Goal: Information Seeking & Learning: Understand process/instructions

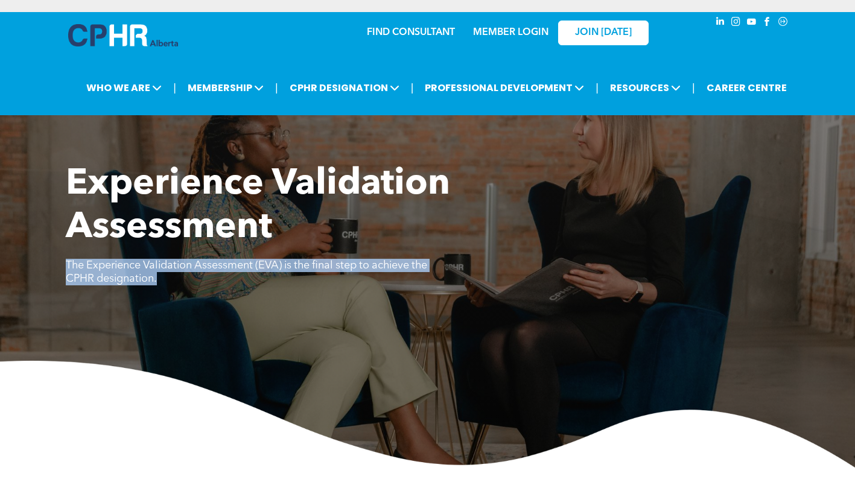
drag, startPoint x: 223, startPoint y: 286, endPoint x: 53, endPoint y: 269, distance: 171.1
click at [53, 269] on div "Experience Validation Assessment The Experience Validation Assessment (EVA) is …" at bounding box center [427, 315] width 855 height 305
copy span "The Experience Validation Assessment (EVA) is the final step to achieve the CPH…"
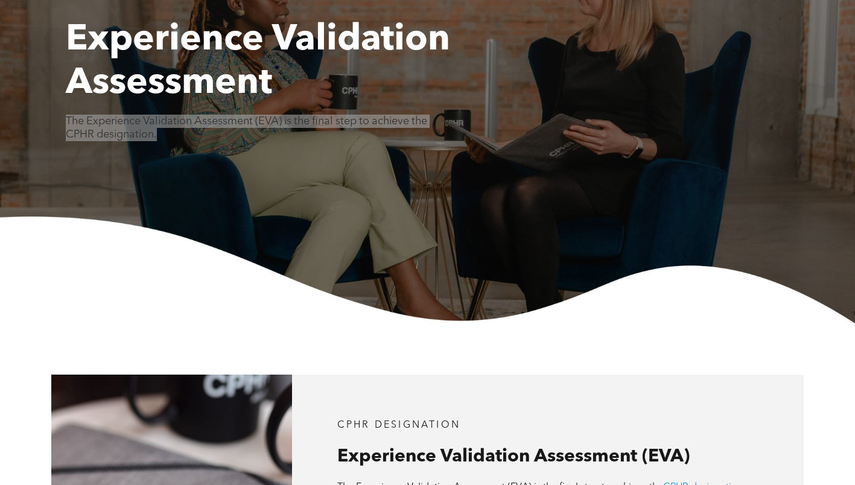
scroll to position [302, 0]
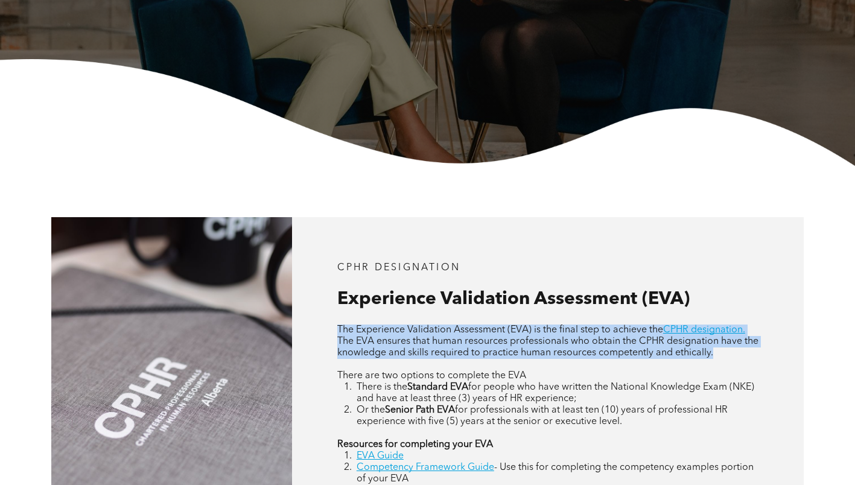
drag, startPoint x: 655, startPoint y: 355, endPoint x: 323, endPoint y: 335, distance: 331.9
click at [323, 335] on div "CPHR DESIGNATION Experience Validation Assessment (EVA) The Experience Validati…" at bounding box center [548, 396] width 512 height 359
copy div "The Experience Validation Assessment (EVA) is the final step to achieve the CPH…"
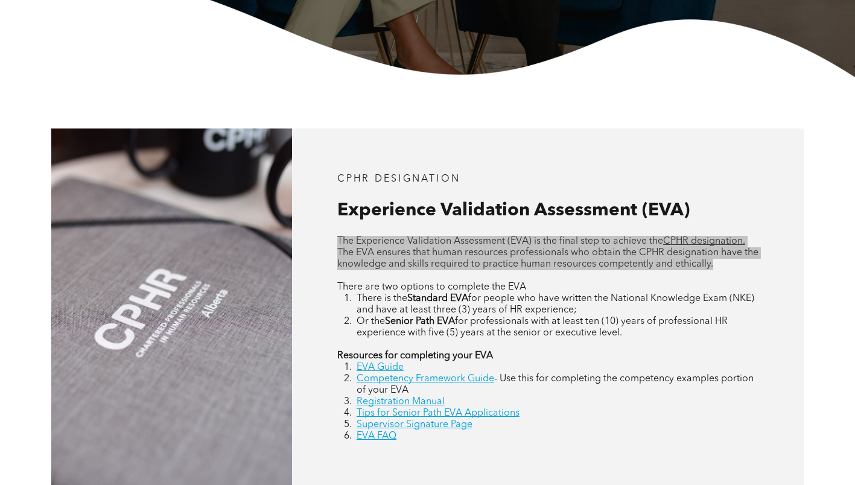
scroll to position [422, 0]
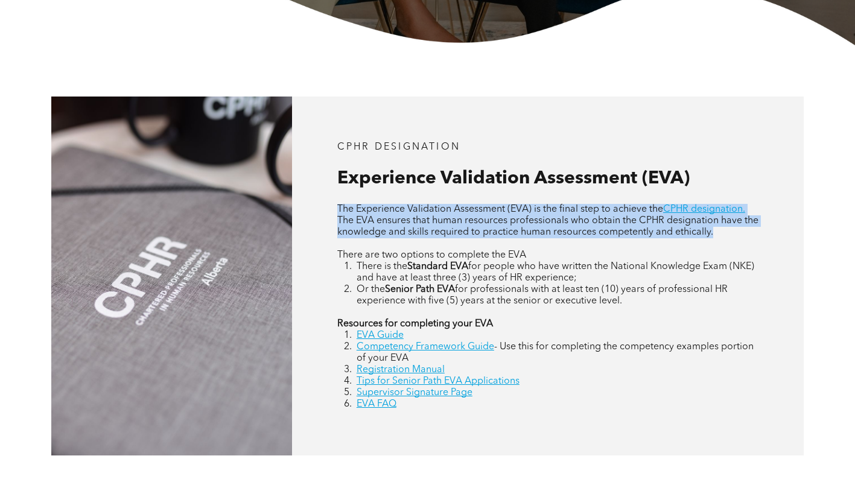
drag, startPoint x: 473, startPoint y: 303, endPoint x: 329, endPoint y: 259, distance: 150.8
click at [329, 259] on div "CPHR DESIGNATION Experience Validation Assessment (EVA) The Experience Validati…" at bounding box center [548, 276] width 512 height 359
copy div "There are two options to complete the EVA There is the Standard EVA for people …"
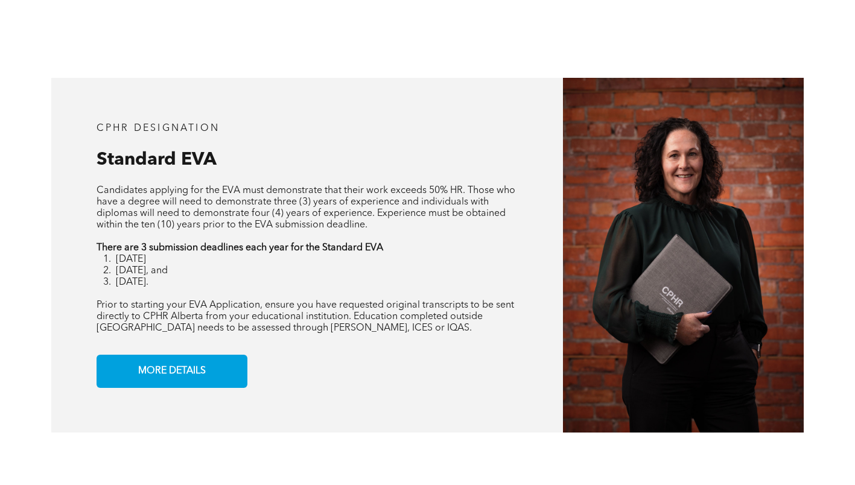
scroll to position [1026, 0]
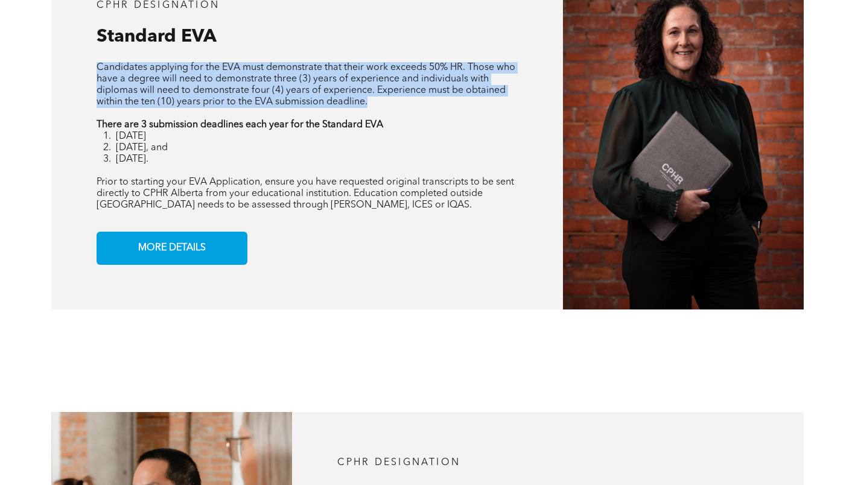
drag, startPoint x: 86, startPoint y: 70, endPoint x: 368, endPoint y: 107, distance: 284.9
click at [368, 107] on div "CPHR DESIGNATION Standard EVA Candidates applying for the EVA must demonstrate …" at bounding box center [307, 132] width 512 height 355
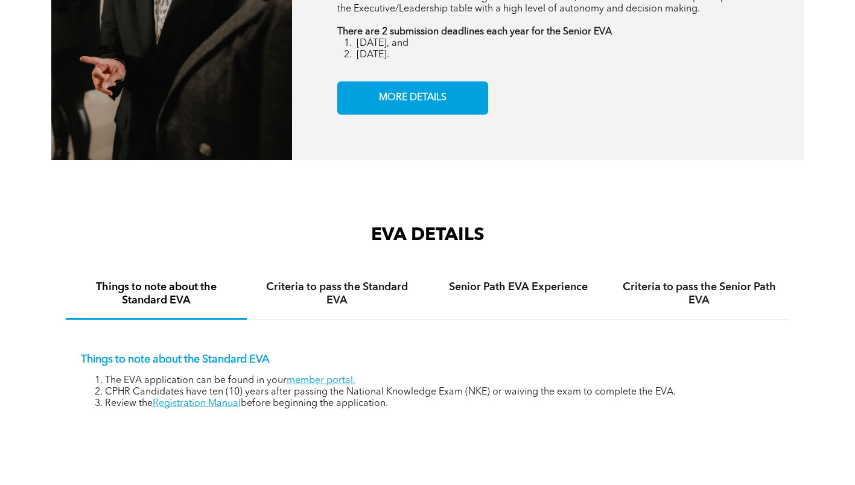
scroll to position [1750, 0]
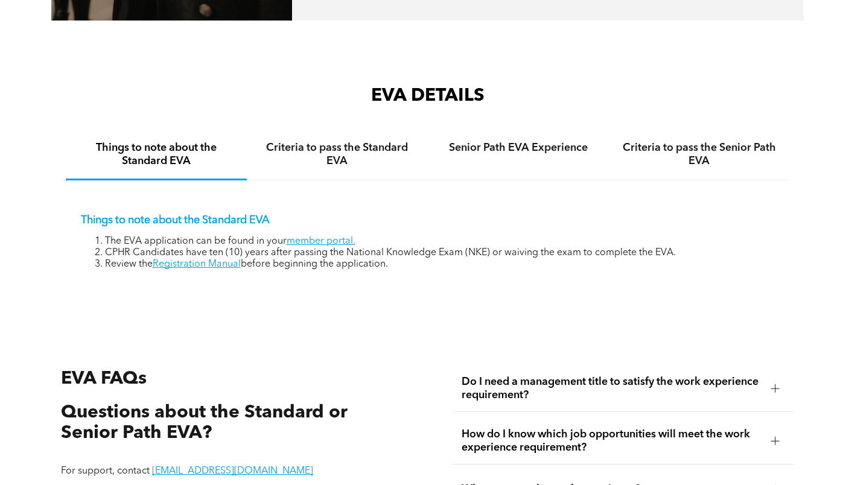
drag, startPoint x: 390, startPoint y: 266, endPoint x: 81, endPoint y: 241, distance: 309.9
click at [81, 241] on ol "The EVA application can be found in your member portal. CPHR Candidates have te…" at bounding box center [428, 253] width 694 height 34
copy ol "The EVA application can be found in your member portal. CPHR Candidates have te…"
click at [340, 144] on h4 "Criteria to pass the Standard EVA" at bounding box center [337, 154] width 159 height 27
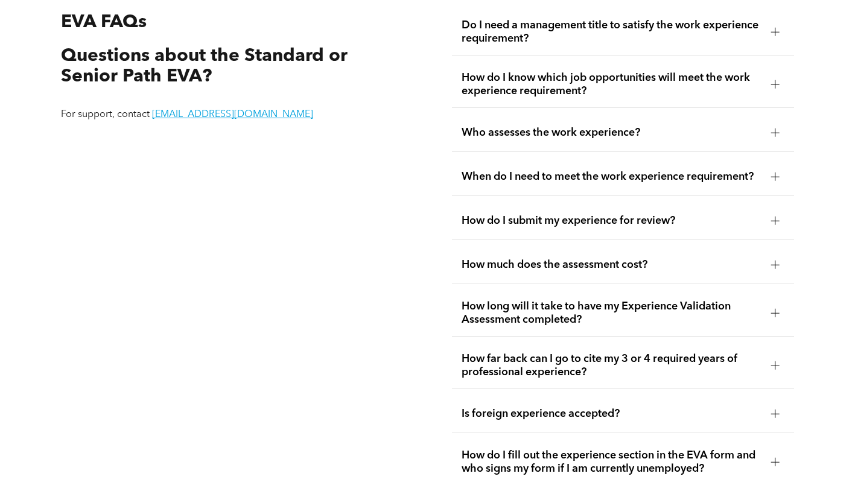
scroll to position [2052, 0]
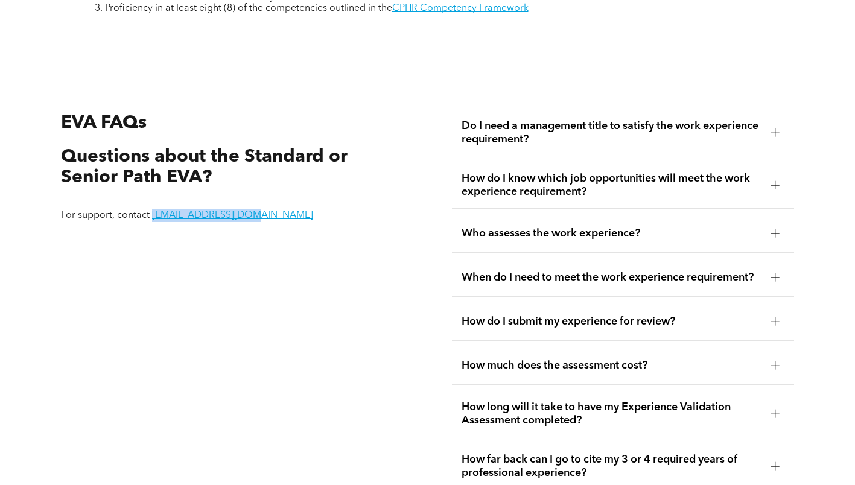
drag, startPoint x: 280, startPoint y: 221, endPoint x: 151, endPoint y: 217, distance: 129.2
click at [151, 217] on p "For support, contact [EMAIL_ADDRESS][DOMAIN_NAME]" at bounding box center [218, 215] width 315 height 13
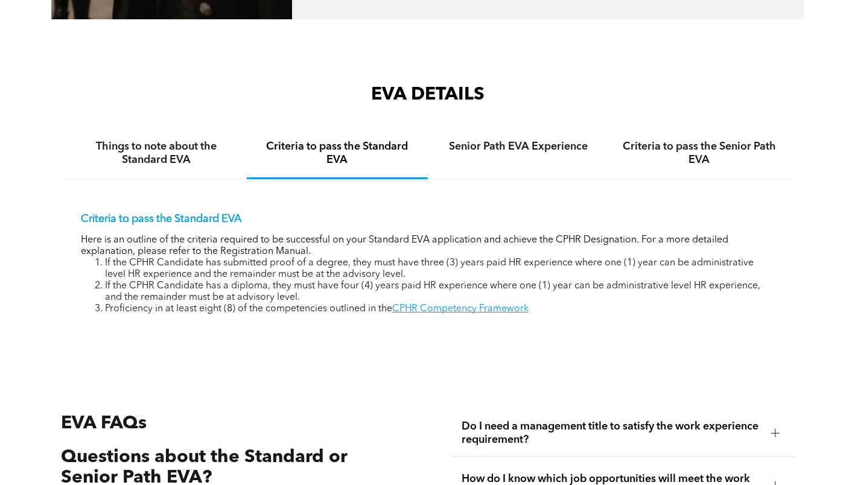
scroll to position [1690, 0]
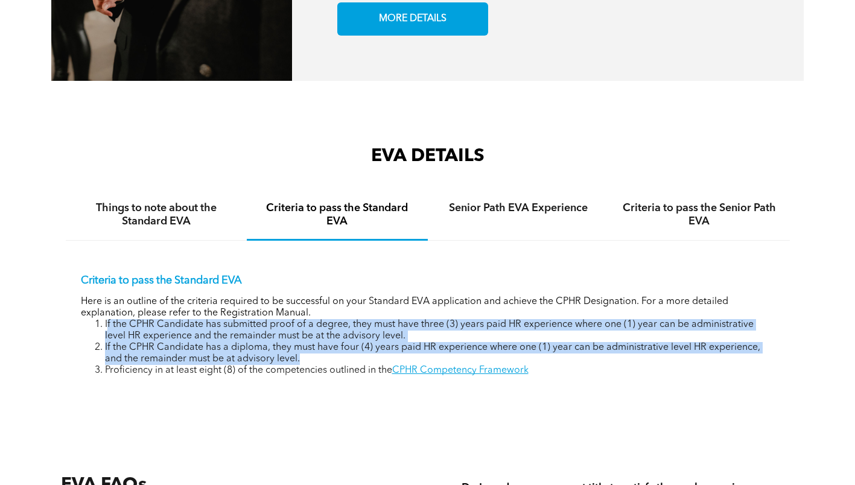
drag, startPoint x: 106, startPoint y: 326, endPoint x: 337, endPoint y: 357, distance: 232.5
click at [337, 357] on ol "If the CPHR Candidate has submitted proof of a degree, they must have three (3)…" at bounding box center [428, 347] width 694 height 57
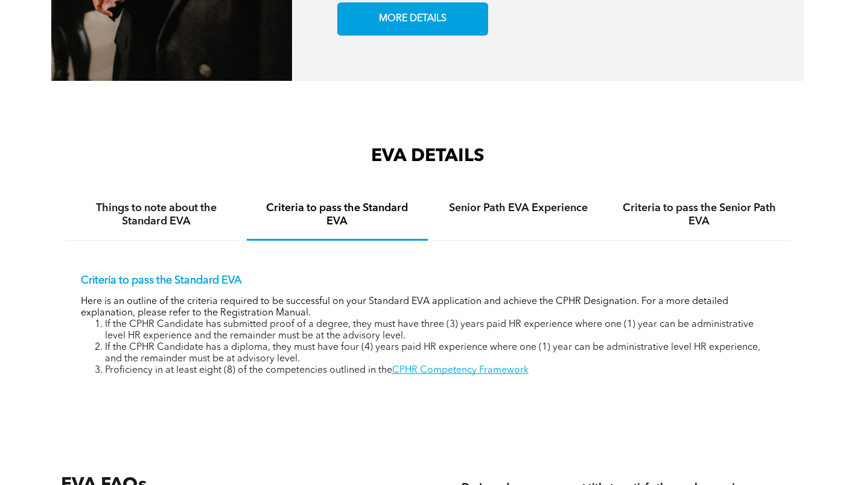
click at [209, 403] on div "EVA DETAILS Things to note about the Standard EVA Criteria to pass the Standard…" at bounding box center [428, 280] width 724 height 272
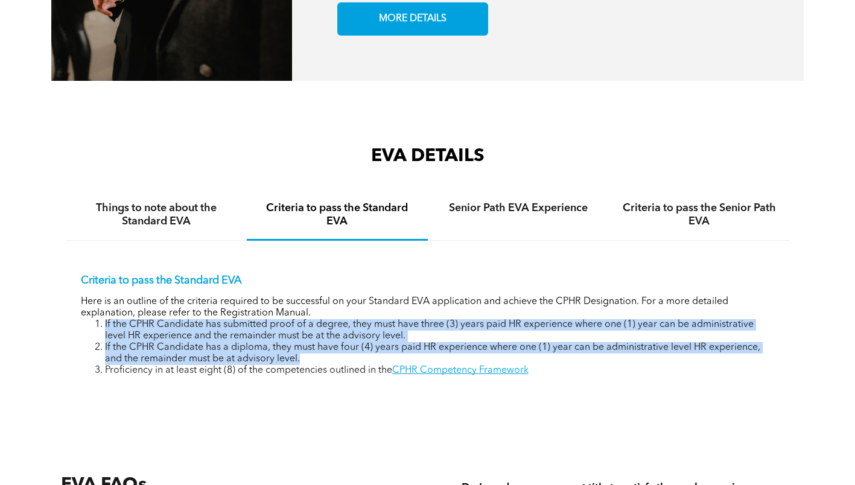
drag, startPoint x: 304, startPoint y: 366, endPoint x: 102, endPoint y: 324, distance: 206.4
click at [102, 324] on ol "If the CPHR Candidate has submitted proof of a degree, they must have three (3)…" at bounding box center [428, 347] width 694 height 57
copy ol "If the CPHR Candidate has submitted proof of a degree, they must have three (3)…"
click at [151, 329] on li "If the CPHR Candidate has submitted proof of a degree, they must have three (3)…" at bounding box center [440, 330] width 670 height 23
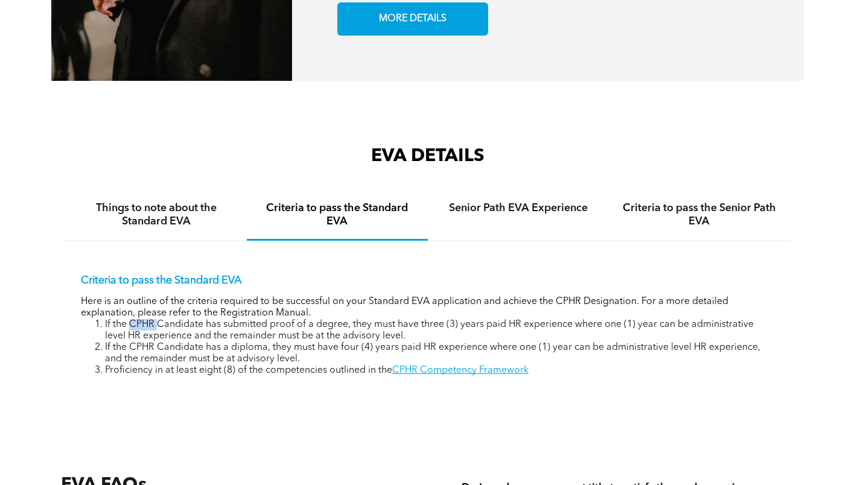
click at [151, 329] on li "If the CPHR Candidate has submitted proof of a degree, they must have three (3)…" at bounding box center [440, 330] width 670 height 23
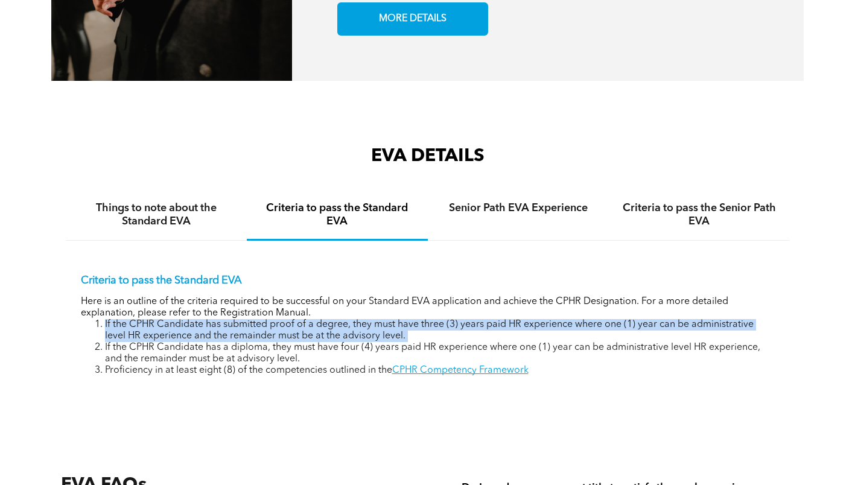
click at [151, 329] on li "If the CPHR Candidate has submitted proof of a degree, they must have three (3)…" at bounding box center [440, 330] width 670 height 23
click at [255, 352] on li "If the CPHR Candidate has a diploma, they must have four (4) years paid HR expe…" at bounding box center [440, 353] width 670 height 23
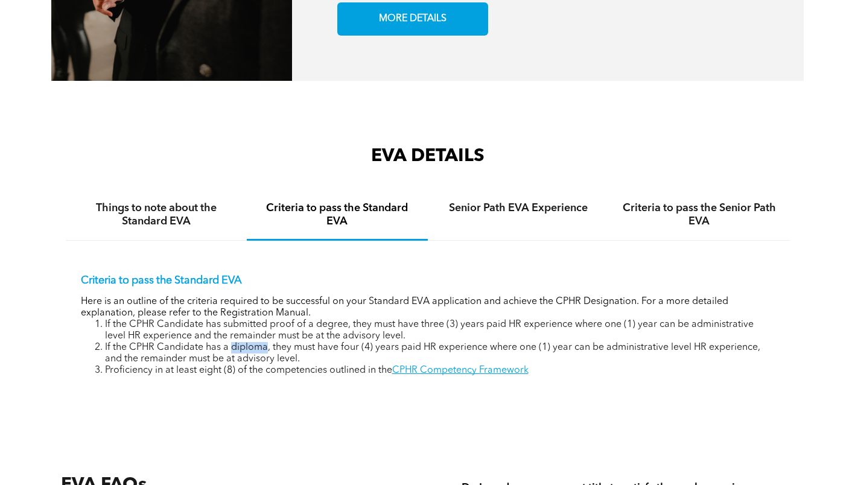
click at [255, 352] on li "If the CPHR Candidate has a diploma, they must have four (4) years paid HR expe…" at bounding box center [440, 353] width 670 height 23
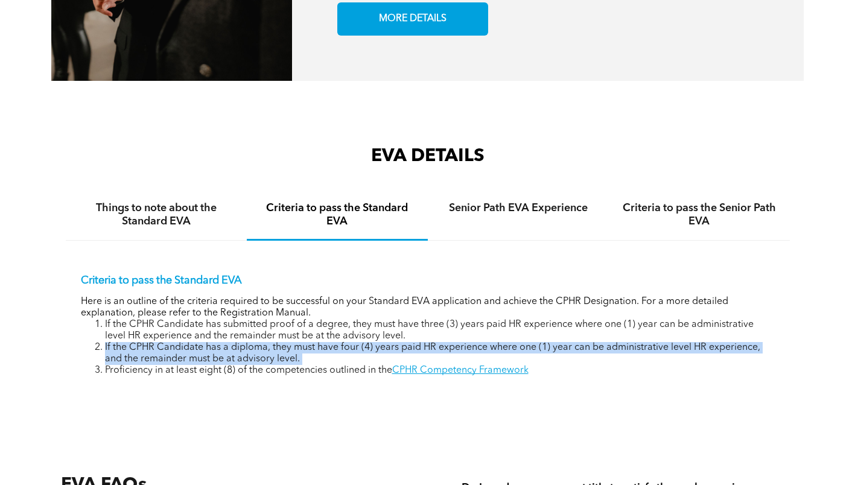
copy li "If the CPHR Candidate has a diploma, they must have four (4) years paid HR expe…"
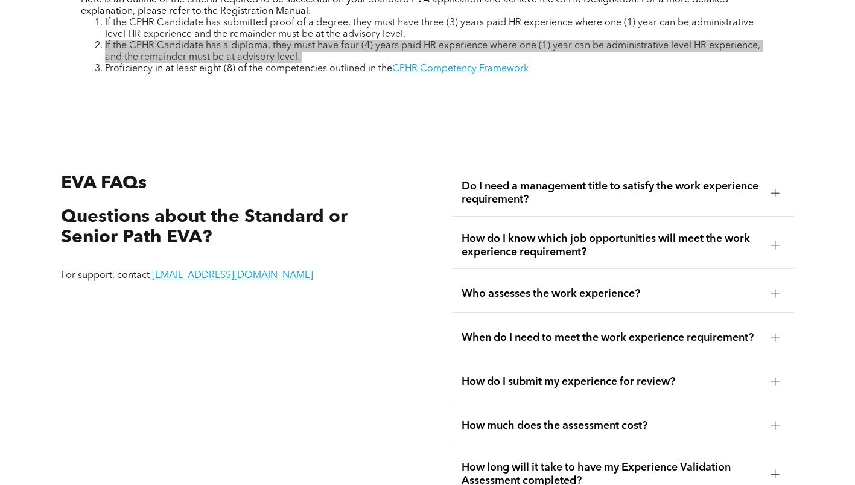
scroll to position [2172, 0]
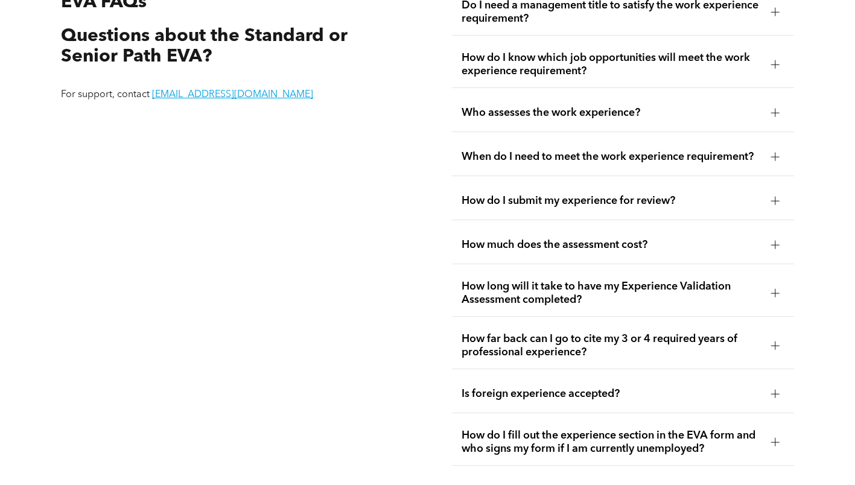
click at [575, 110] on span "Who assesses the work experience?" at bounding box center [612, 112] width 300 height 13
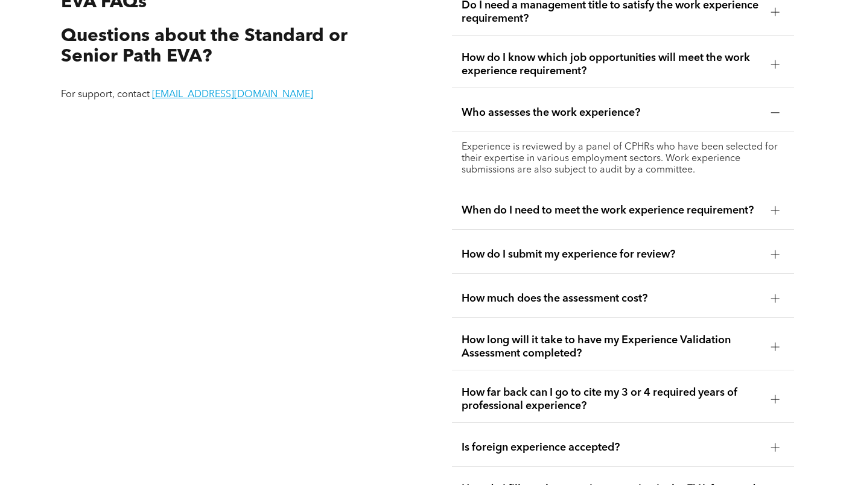
click at [536, 229] on div "When do I need to meet the work experience requirement?" at bounding box center [623, 211] width 342 height 38
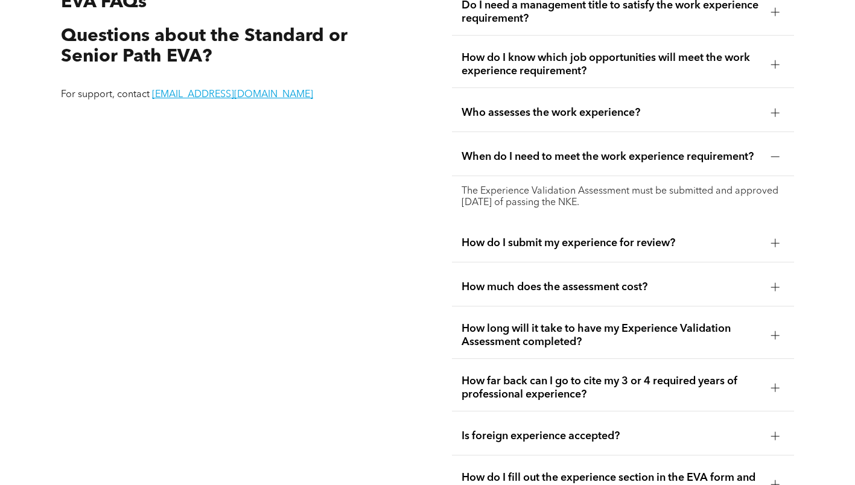
click at [530, 126] on div "Who assesses the work experience?" at bounding box center [623, 113] width 342 height 38
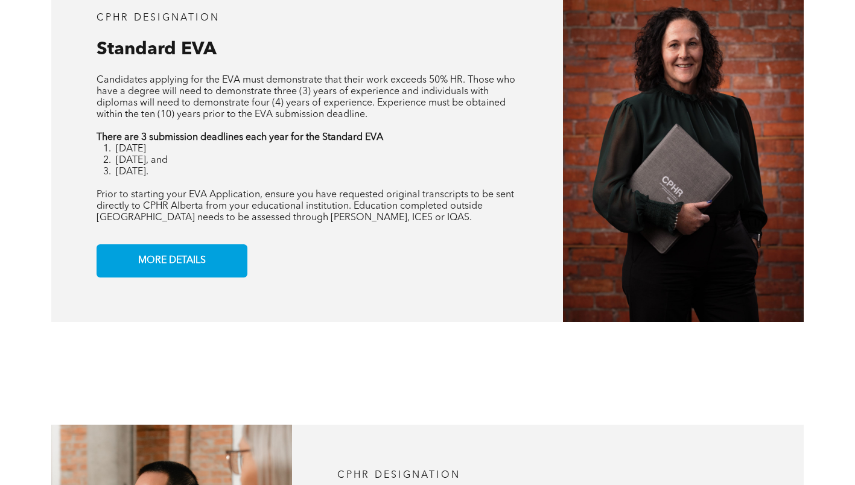
scroll to position [966, 0]
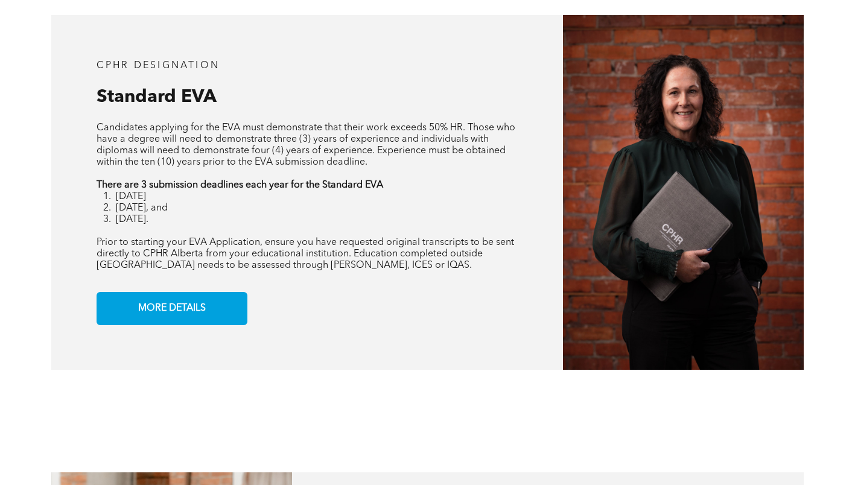
click at [393, 197] on li "[DATE]" at bounding box center [317, 196] width 402 height 11
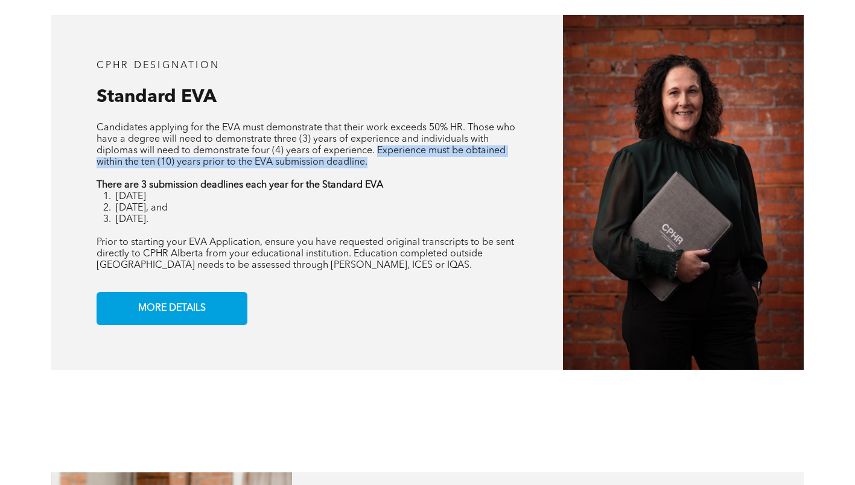
drag, startPoint x: 377, startPoint y: 151, endPoint x: 393, endPoint y: 177, distance: 30.1
click at [393, 177] on div "Candidates applying for the EVA must demonstrate that their work exceeds 50% HR…" at bounding box center [307, 197] width 421 height 149
copy span "Experience must be obtained within the ten (10) years prior to the EVA submissi…"
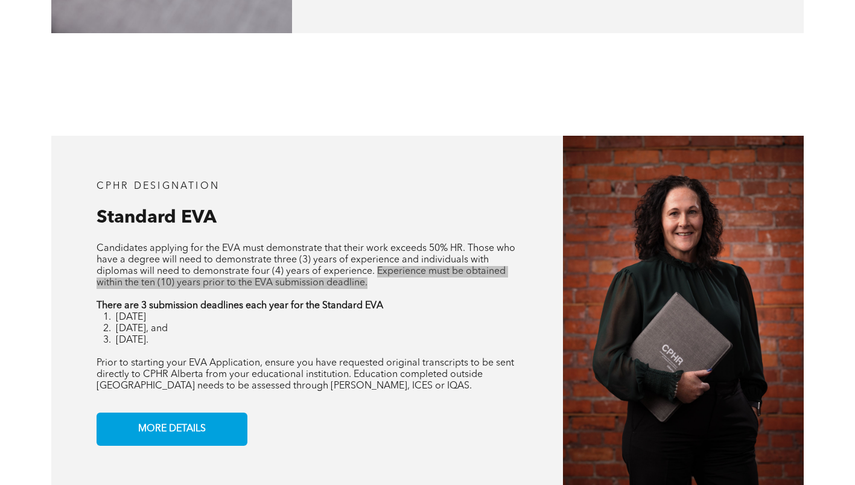
scroll to position [483, 0]
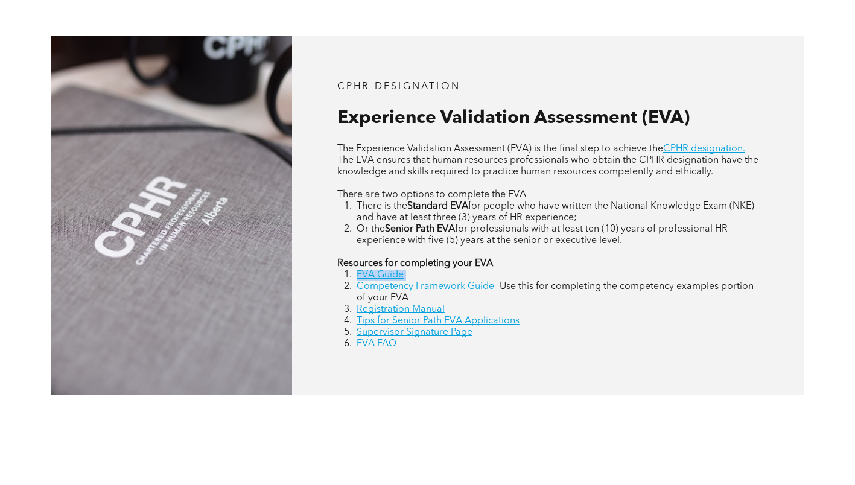
drag, startPoint x: 409, startPoint y: 272, endPoint x: 351, endPoint y: 274, distance: 58.6
click at [357, 274] on li "EVA Guide" at bounding box center [558, 275] width 402 height 11
copy li "EVA Guide"
click at [412, 271] on li "EVA Guide" at bounding box center [558, 275] width 402 height 11
drag, startPoint x: 413, startPoint y: 273, endPoint x: 359, endPoint y: 275, distance: 54.3
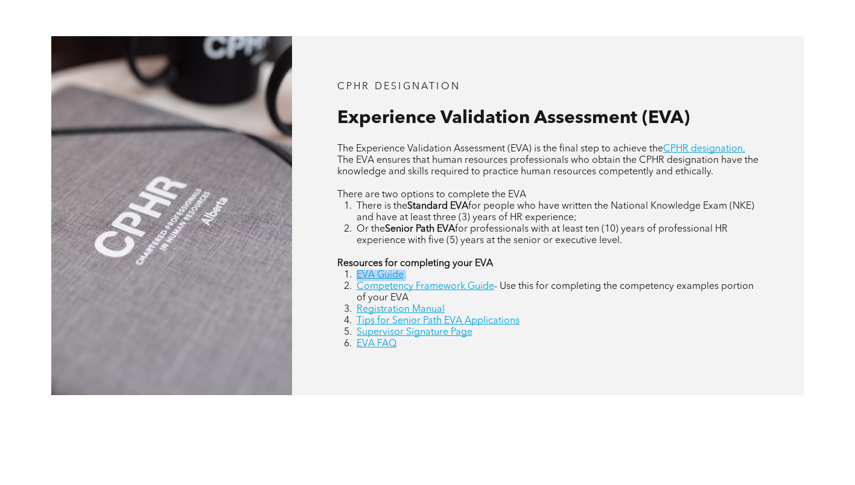
click at [359, 275] on li "EVA Guide" at bounding box center [558, 275] width 402 height 11
copy li "EVA Guide"
